Goal: Navigation & Orientation: Understand site structure

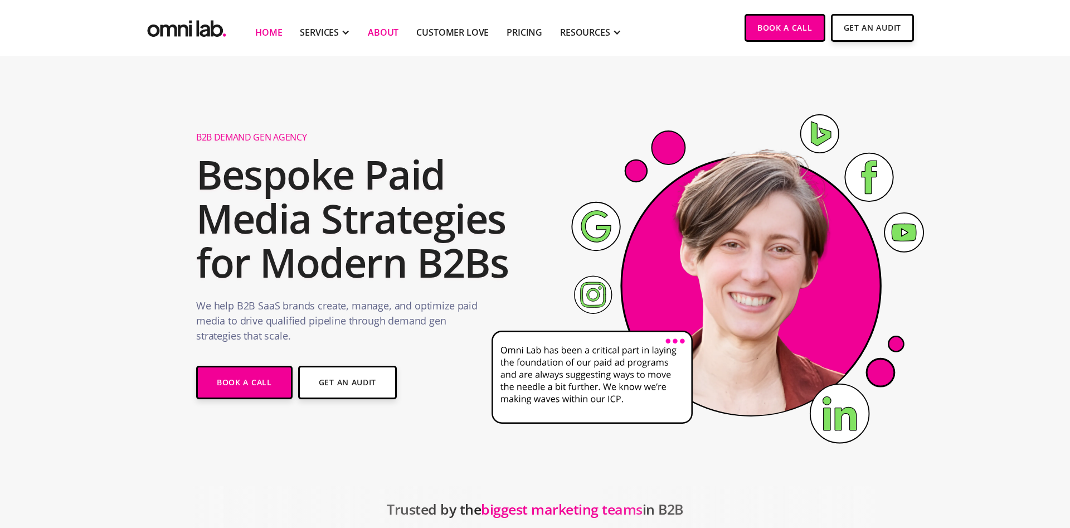
click at [386, 30] on link "About" at bounding box center [383, 32] width 31 height 13
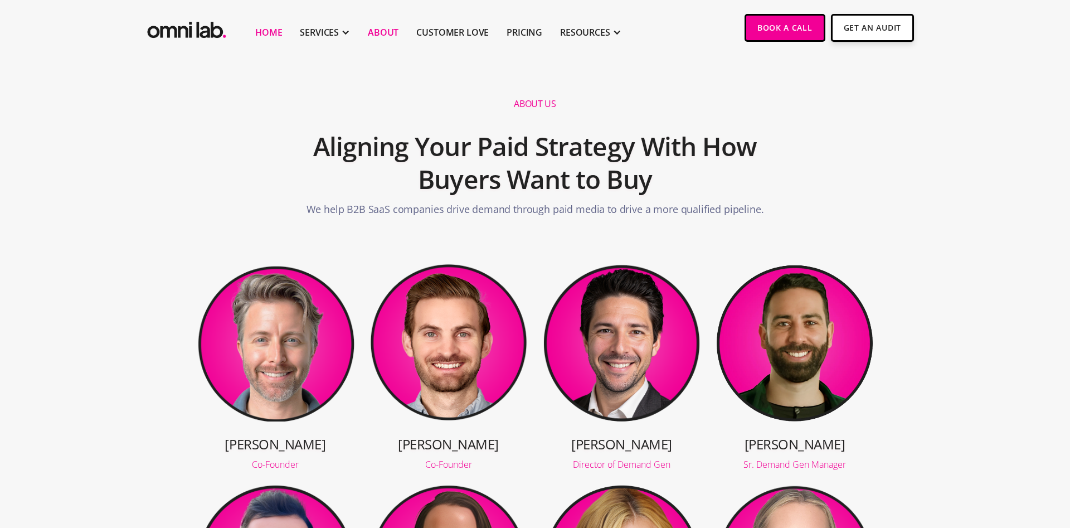
click at [267, 31] on link "Home" at bounding box center [268, 32] width 27 height 13
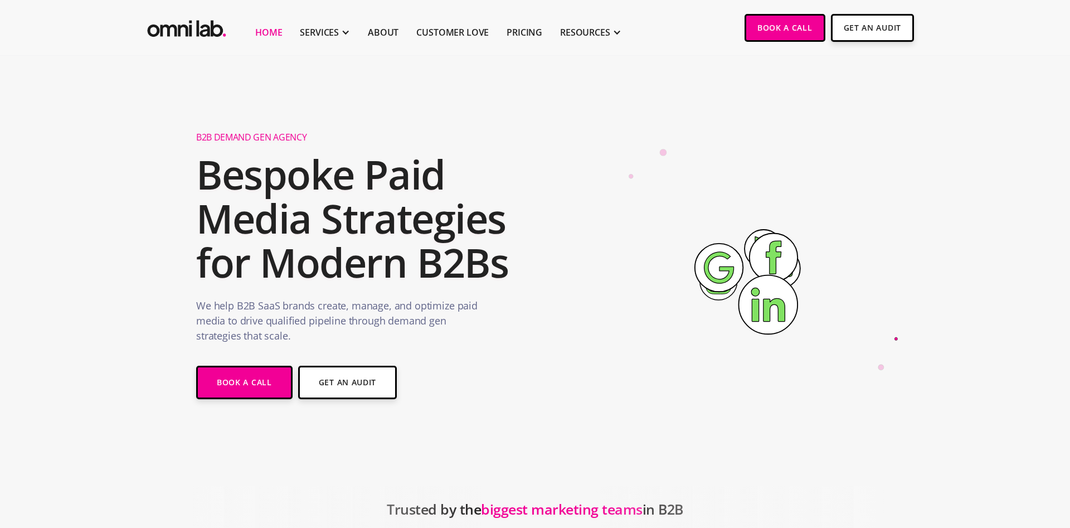
drag, startPoint x: 753, startPoint y: 348, endPoint x: 736, endPoint y: 90, distance: 258.1
